Goal: Transaction & Acquisition: Book appointment/travel/reservation

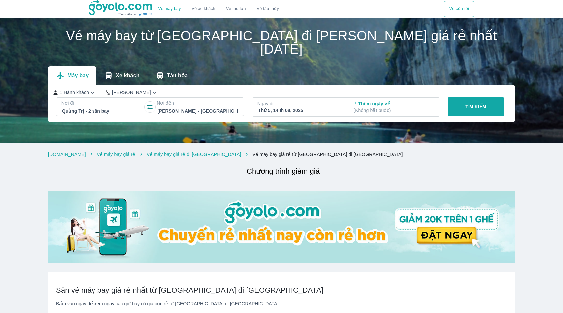
click at [93, 107] on div at bounding box center [102, 111] width 81 height 8
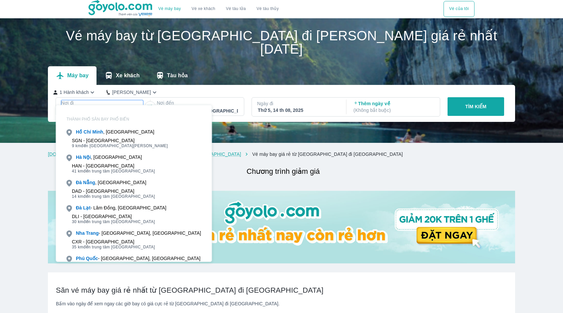
scroll to position [38, 0]
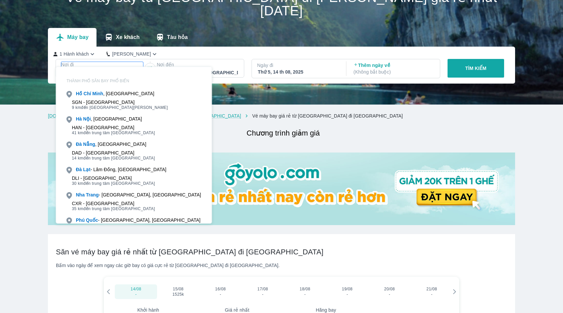
click at [486, 65] on p "TÌM KIẾM" at bounding box center [476, 68] width 21 height 7
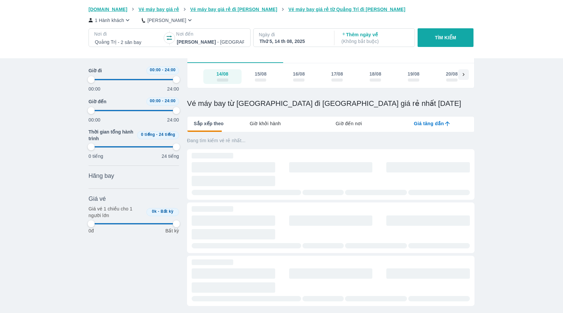
scroll to position [164, 0]
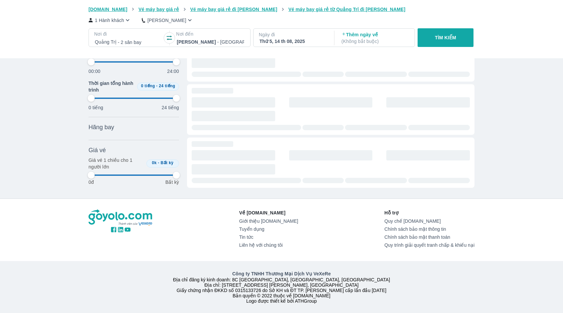
type input "97.9166666666667"
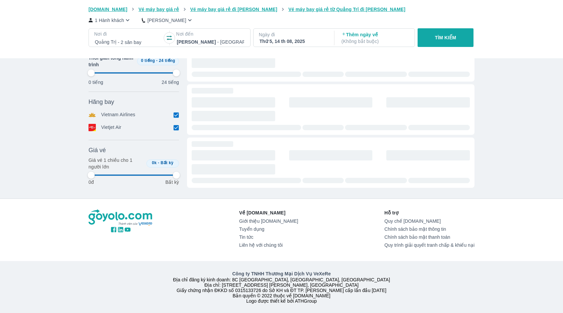
type input "97.9166666666667"
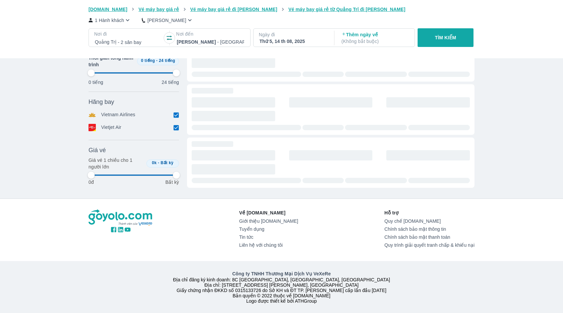
type input "97.9166666666667"
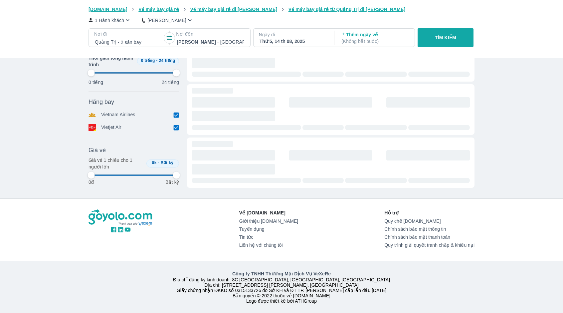
type input "97.9166666666667"
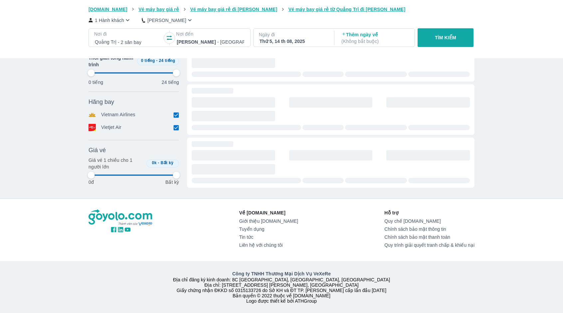
type input "97.9166666666667"
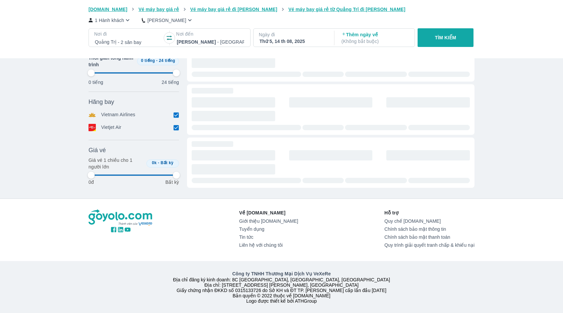
type input "97.9166666666667"
drag, startPoint x: 246, startPoint y: 91, endPoint x: 248, endPoint y: 96, distance: 4.5
type input "97.9166666666667"
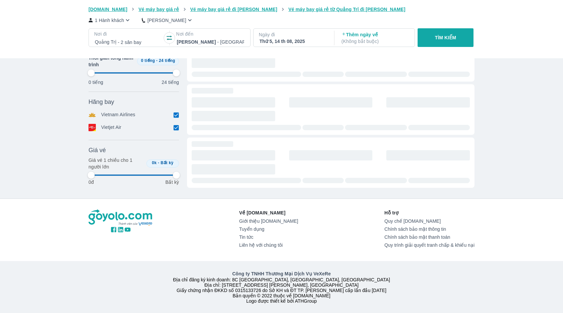
type input "97.9166666666667"
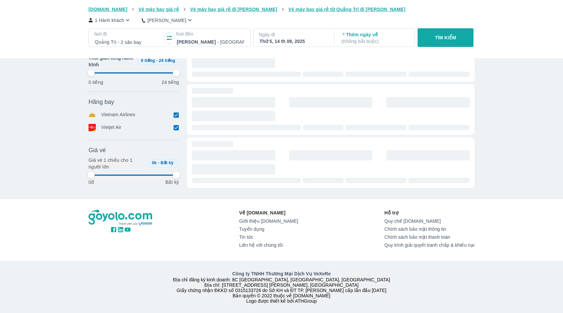
type input "97.9166666666667"
drag, startPoint x: 248, startPoint y: 96, endPoint x: 287, endPoint y: 38, distance: 69.5
click at [287, 38] on div "Thứ 5, 14 th 08, 2025" at bounding box center [293, 41] width 67 height 7
type input "97.9166666666667"
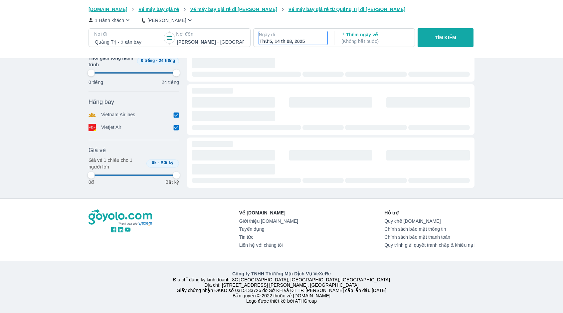
type input "97.9166666666667"
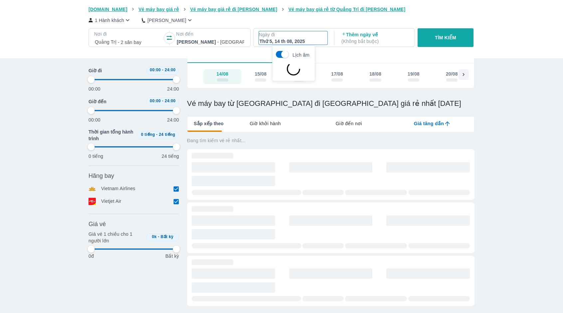
type input "97.9166666666667"
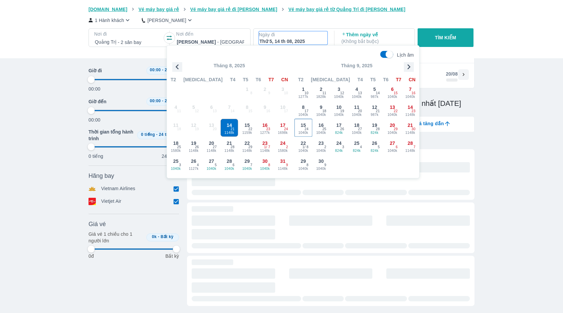
type input "97.9166666666667"
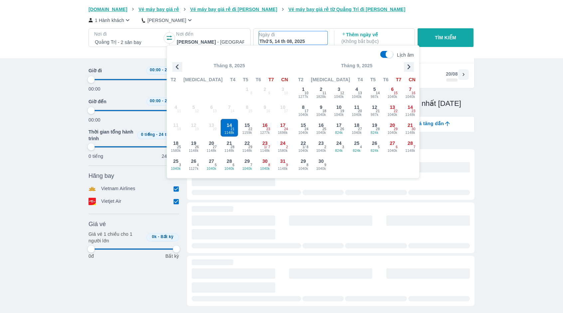
type input "97.9166666666667"
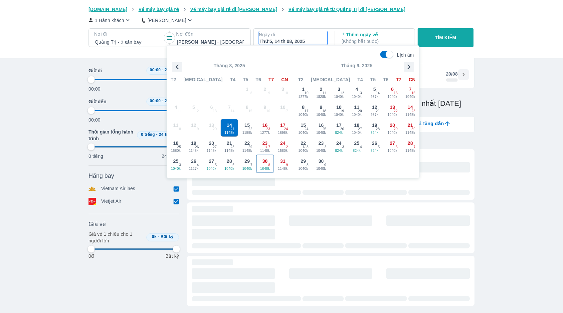
type input "97.9166666666667"
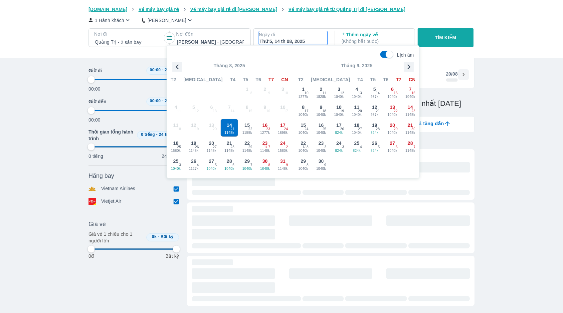
click at [498, 207] on div "Vé máy bay Vé xe khách Vé tàu lửa Vé tàu thủy Vé của tôi [DOMAIN_NAME] Vé máy b…" at bounding box center [281, 197] width 563 height 470
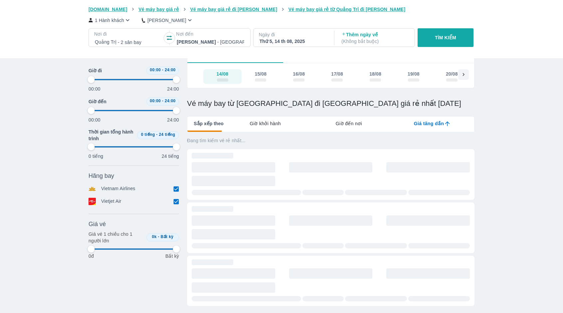
type input "97.9166666666667"
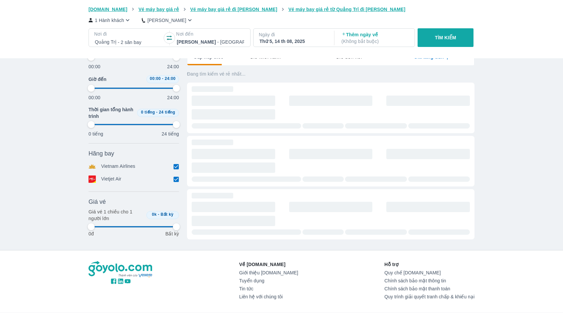
type input "97.9166666666667"
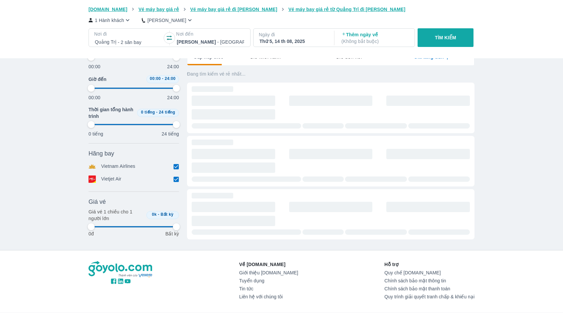
type input "97.9166666666667"
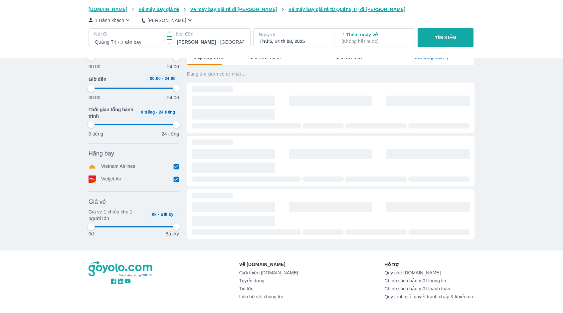
type input "97.9166666666667"
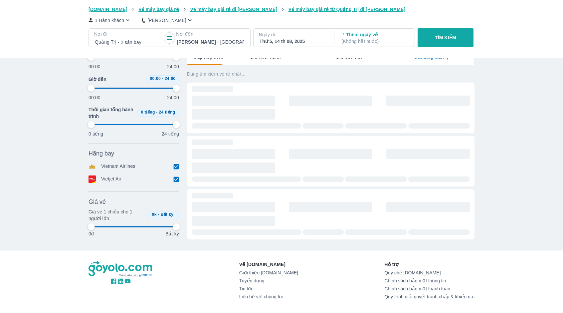
type input "97.9166666666667"
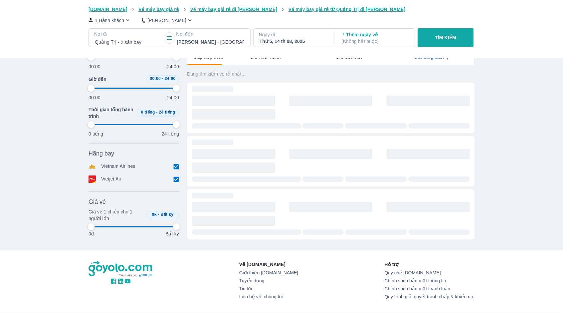
type input "97.9166666666667"
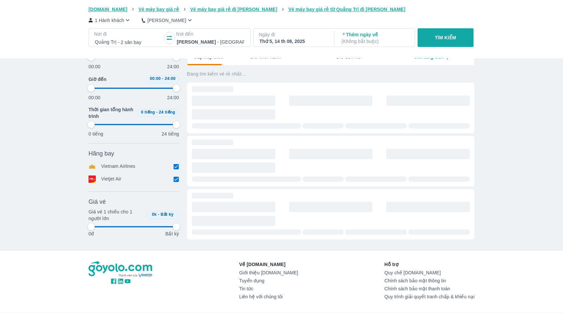
type input "97.9166666666667"
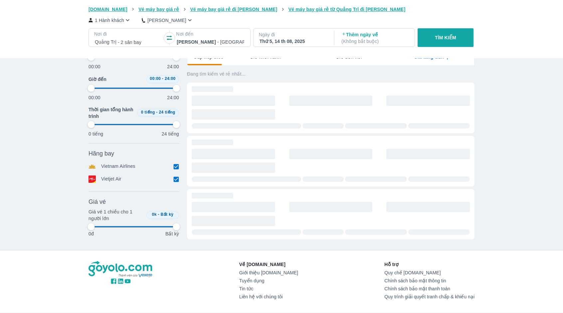
type input "97.9166666666667"
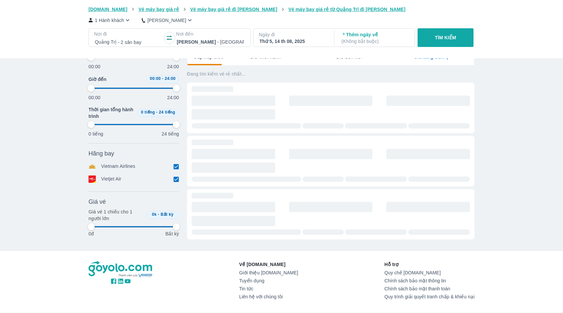
type input "97.9166666666667"
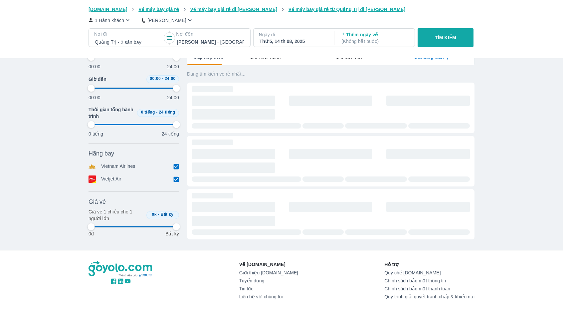
type input "97.9166666666667"
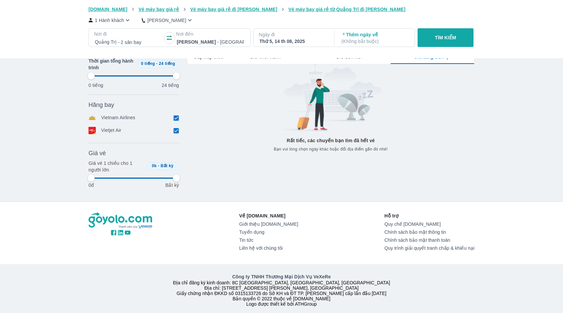
type input "97.9166666666667"
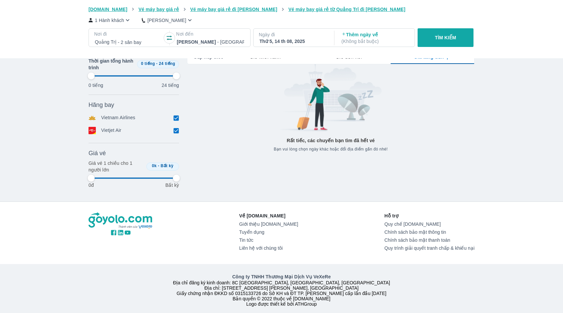
type input "97.9166666666667"
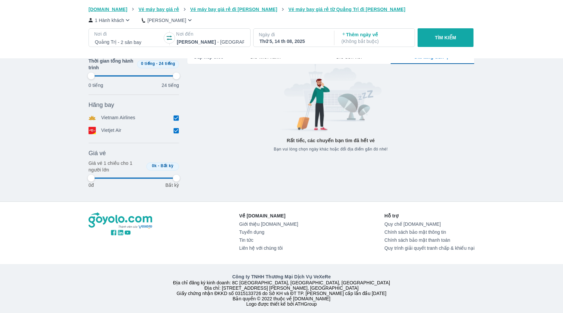
type input "97.9166666666667"
click at [303, 43] on div "Thứ 5, 14 th 08, 2025" at bounding box center [293, 41] width 67 height 7
type input "97.9166666666667"
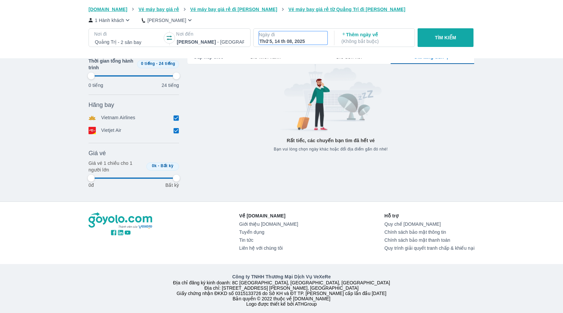
type input "97.9166666666667"
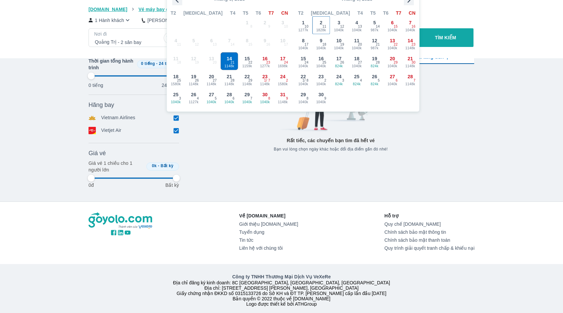
scroll to position [38, 0]
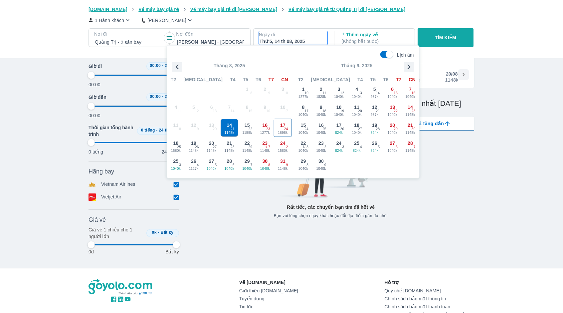
type input "97.9166666666667"
drag, startPoint x: 284, startPoint y: 135, endPoint x: 457, endPoint y: 43, distance: 195.9
click at [284, 134] on span "1698k" at bounding box center [282, 132] width 17 height 5
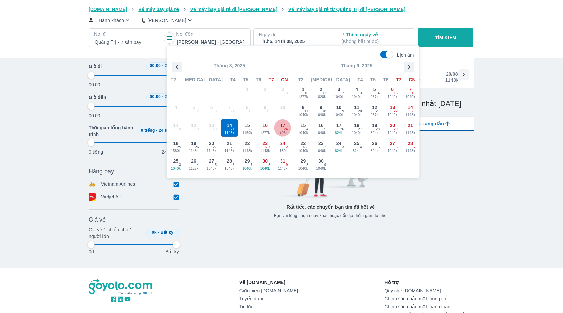
type input "97.9166666666667"
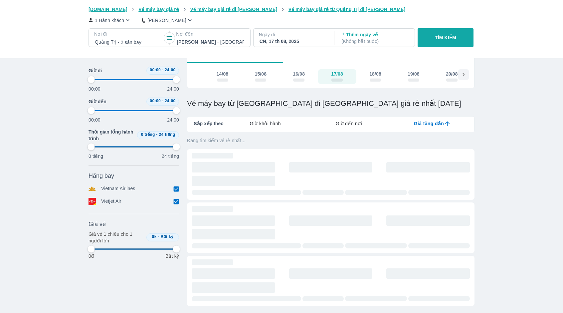
type input "97.9166666666667"
click at [457, 43] on button "TÌM KIẾM" at bounding box center [446, 37] width 56 height 19
type input "97.9166666666667"
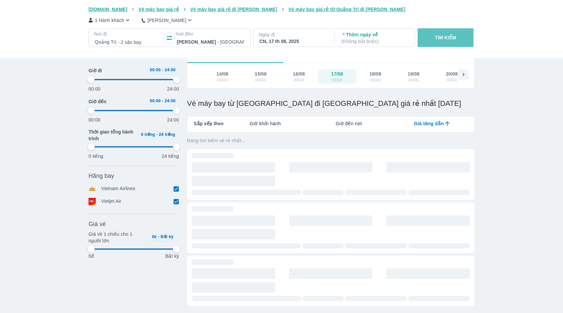
type input "97.9166666666667"
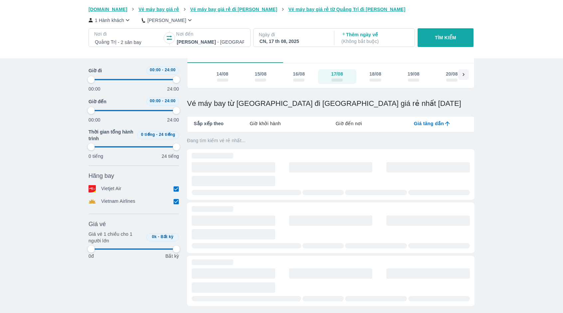
type input "97.9166666666667"
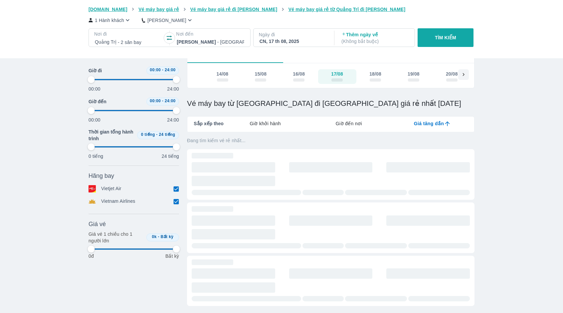
type input "97.9166666666667"
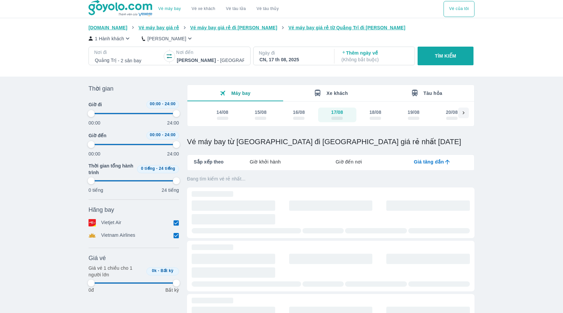
type input "97.9166666666667"
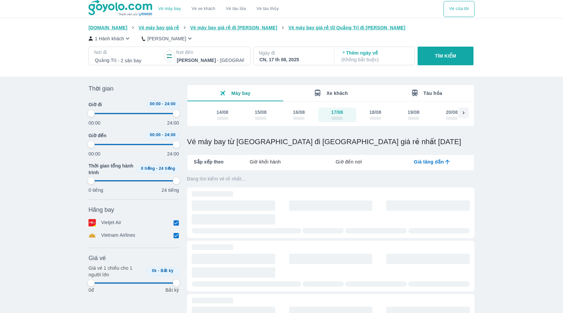
type input "97.9166666666667"
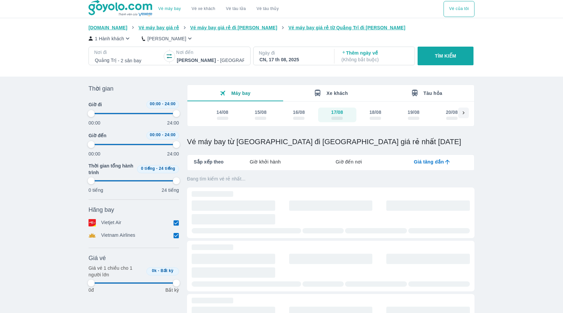
type input "97.9166666666667"
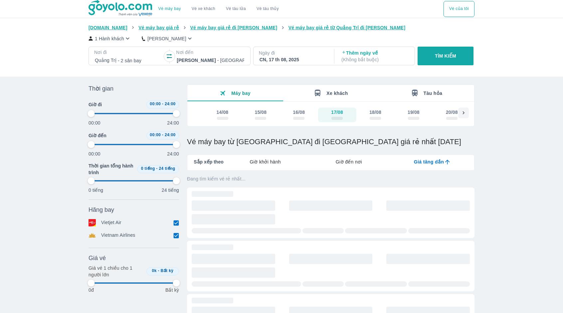
type input "97.9166666666667"
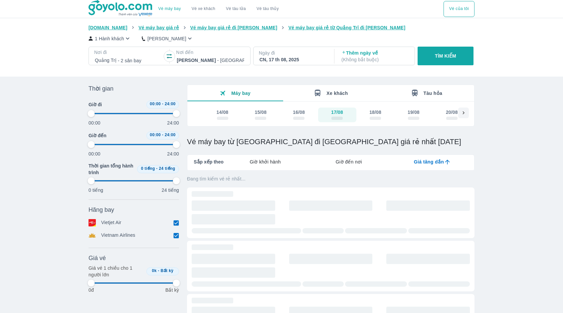
type input "97.9166666666667"
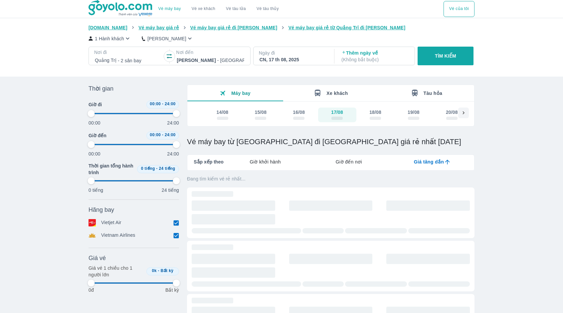
type input "97.9166666666667"
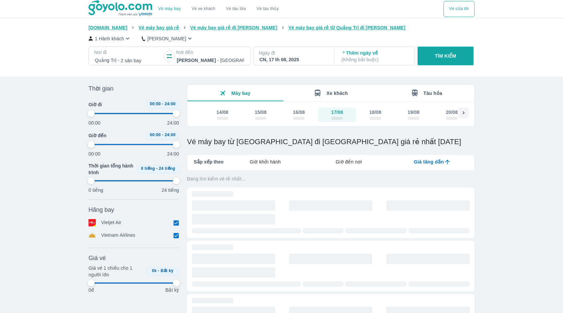
type input "97.9166666666667"
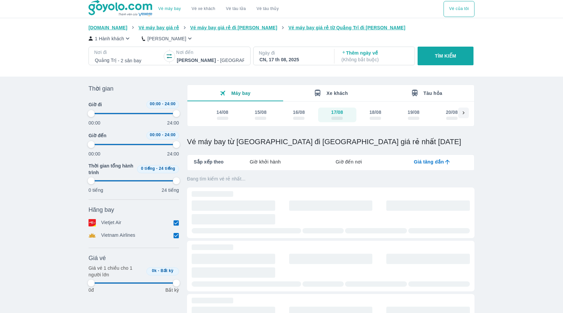
type input "97.9166666666667"
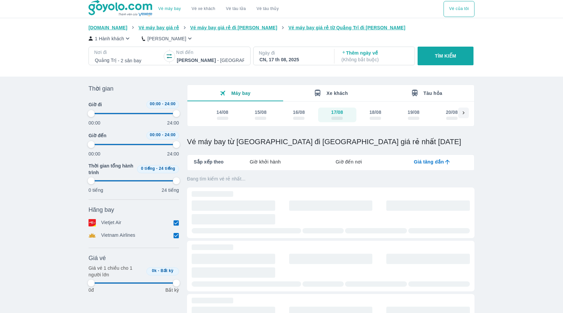
type input "97.9166666666667"
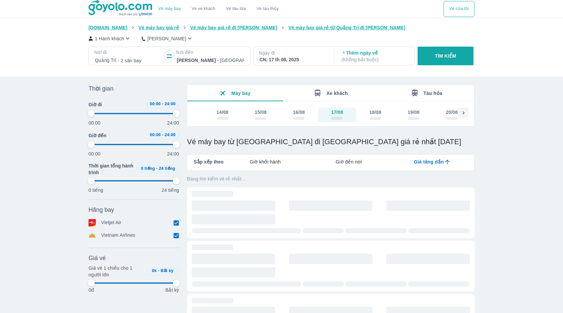
type input "97.9166666666667"
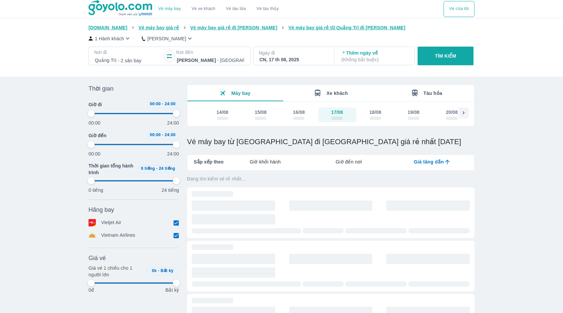
type input "97.9166666666667"
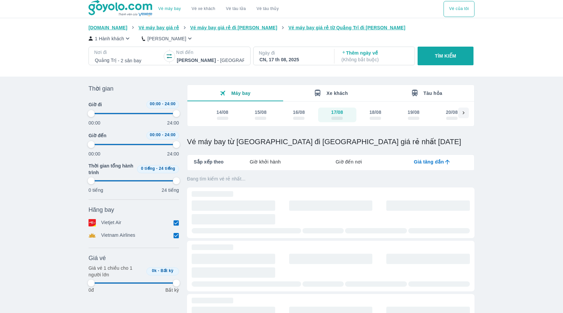
type input "97.9166666666667"
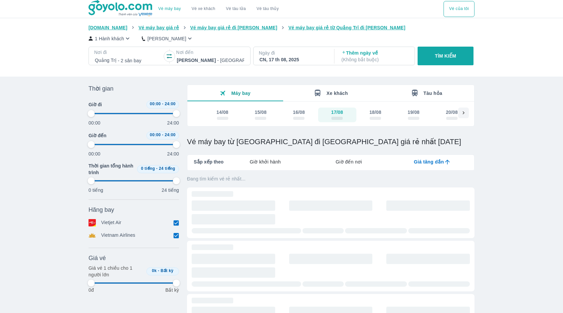
type input "97.9166666666667"
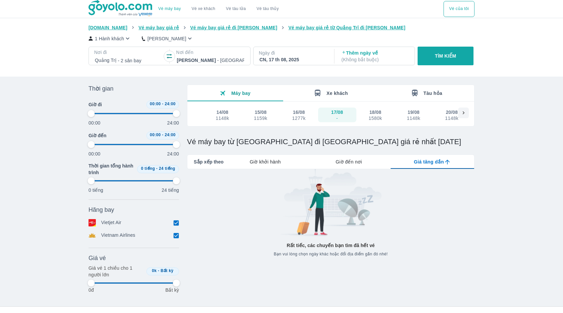
click at [303, 117] on div "1277k" at bounding box center [298, 118] width 13 height 5
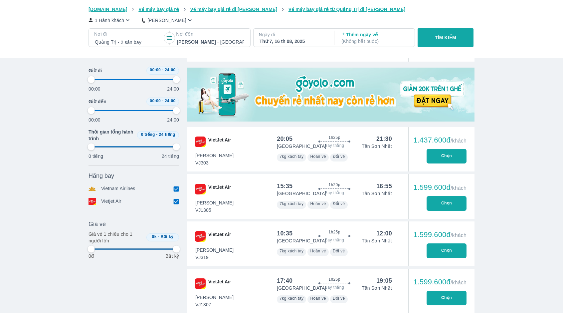
scroll to position [133, 0]
